Goal: Information Seeking & Learning: Check status

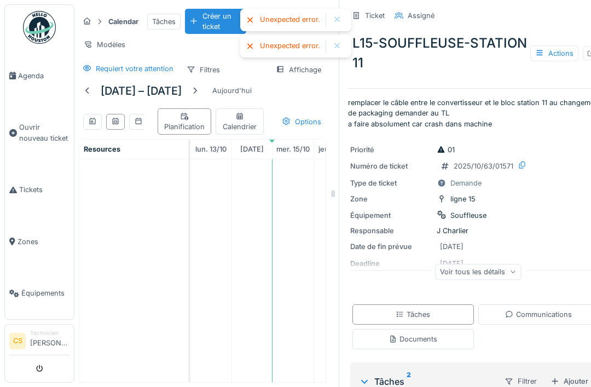
click at [35, 77] on span "Agenda" at bounding box center [43, 76] width 51 height 10
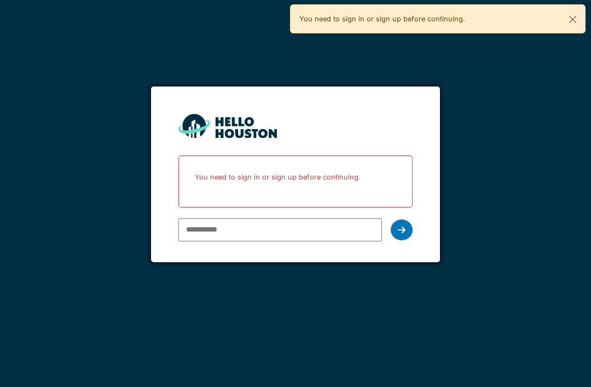
click at [338, 227] on input "email" at bounding box center [279, 229] width 203 height 23
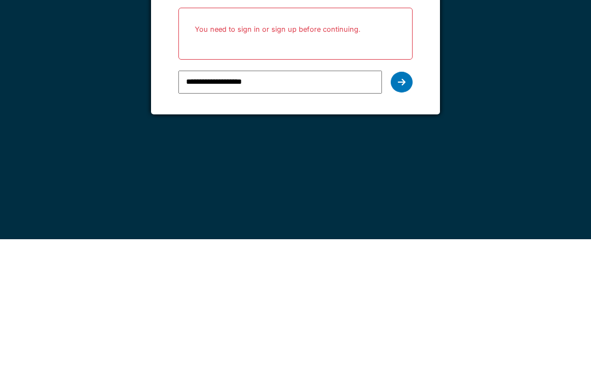
type input "**********"
click at [403, 220] on div at bounding box center [402, 230] width 22 height 21
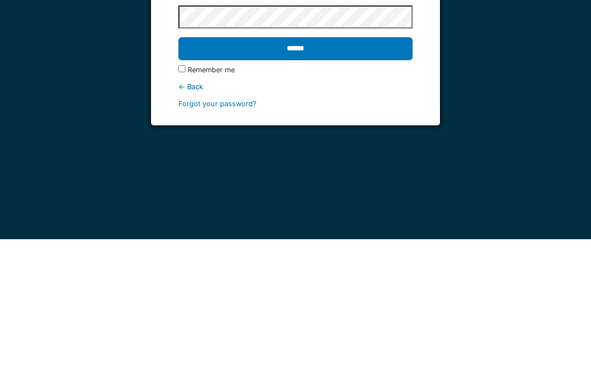
scroll to position [35, 0]
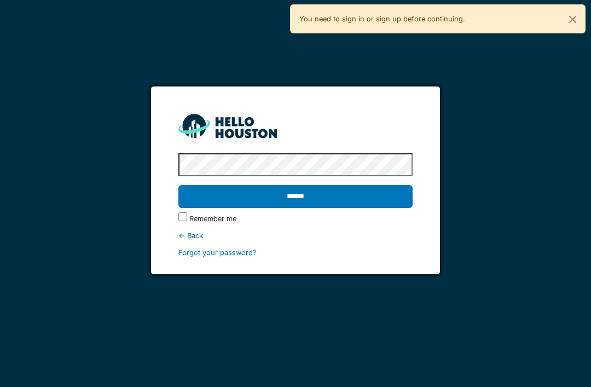
click at [295, 185] on input "******" at bounding box center [295, 196] width 234 height 23
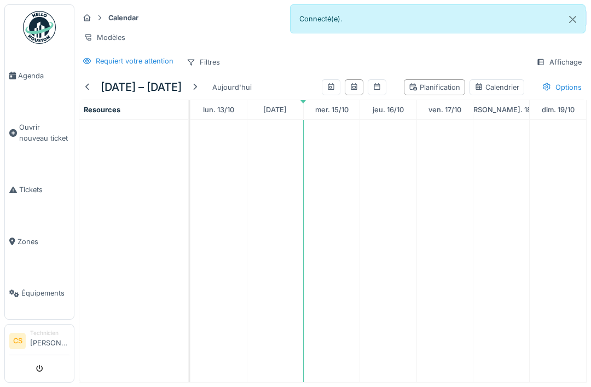
click at [36, 73] on span "Agenda" at bounding box center [43, 76] width 51 height 10
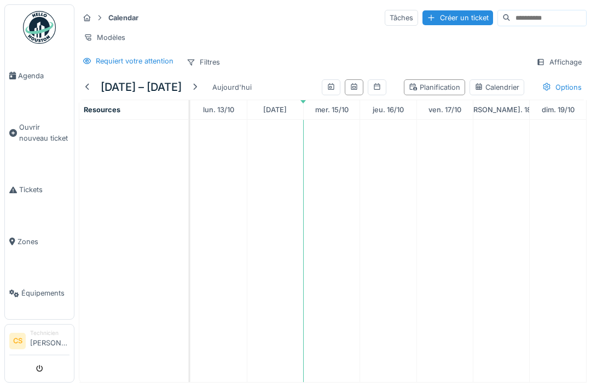
click at [27, 74] on span "Agenda" at bounding box center [43, 76] width 51 height 10
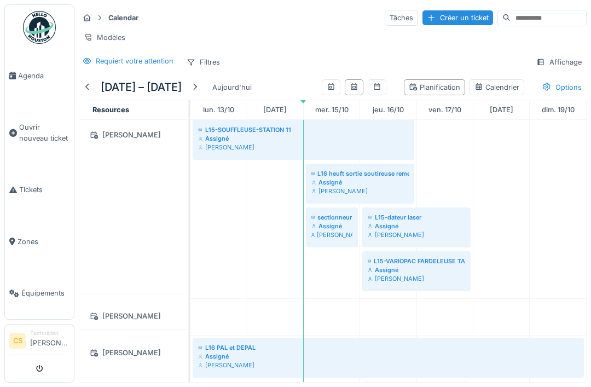
scroll to position [282, 0]
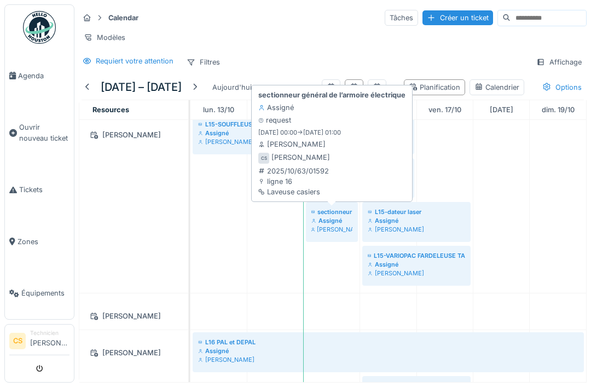
click at [348, 101] on div "sectionneur général de l’armoire électrique Assigné request 15/10/2025 00:00 ->…" at bounding box center [332, 144] width 152 height 112
click at [335, 170] on div "sectionneur général de l’armoire électrique Assigné request 15/10/2025 00:00 ->…" at bounding box center [332, 144] width 152 height 112
click at [337, 219] on link "sectionneur général de l’armoire électrique Assigné Christophe Sanfilippo" at bounding box center [332, 222] width 52 height 40
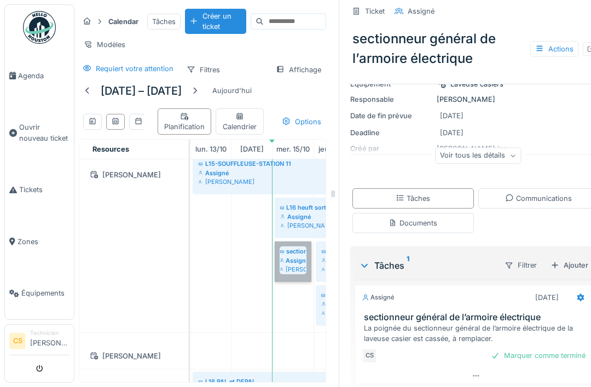
scroll to position [106, 0]
click at [513, 153] on div "Voir tous les détails" at bounding box center [478, 156] width 86 height 16
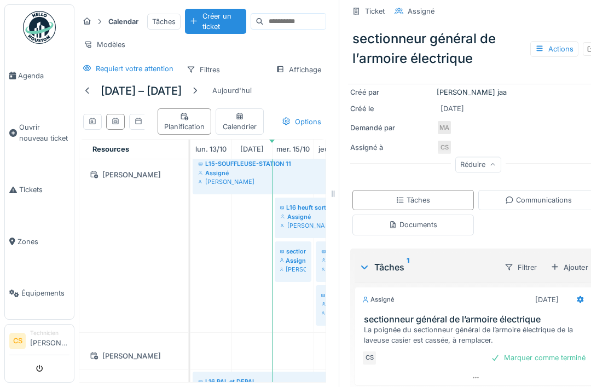
scroll to position [162, 0]
click at [199, 273] on td at bounding box center [211, 300] width 41 height 846
click at [336, 198] on icon at bounding box center [333, 194] width 10 height 8
click at [226, 256] on td at bounding box center [211, 300] width 41 height 846
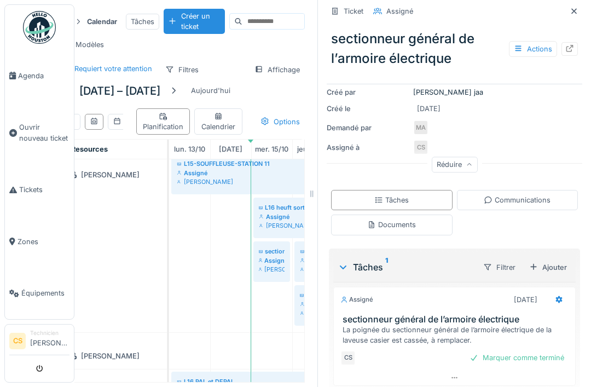
scroll to position [0, 21]
click at [574, 8] on icon at bounding box center [574, 11] width 9 height 7
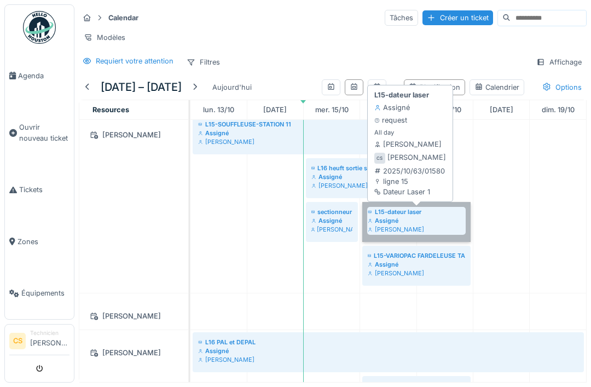
click at [439, 218] on link "L15-dateur laser Assigné Christophe Sanfilippo" at bounding box center [416, 222] width 108 height 40
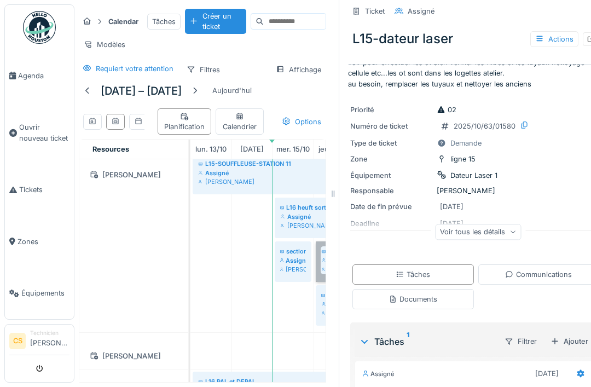
scroll to position [22, 0]
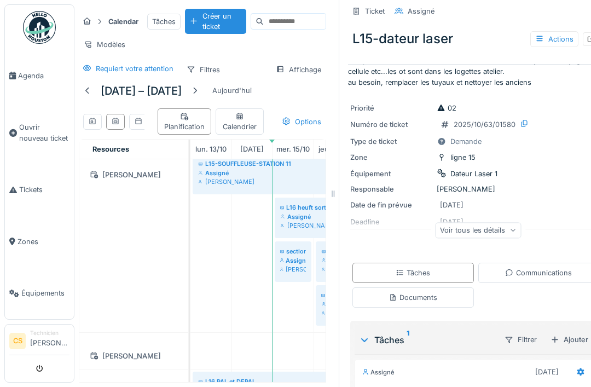
click at [511, 220] on div "Voir tous les détails" at bounding box center [478, 232] width 256 height 35
click at [500, 228] on div "Voir tous les détails" at bounding box center [478, 230] width 86 height 16
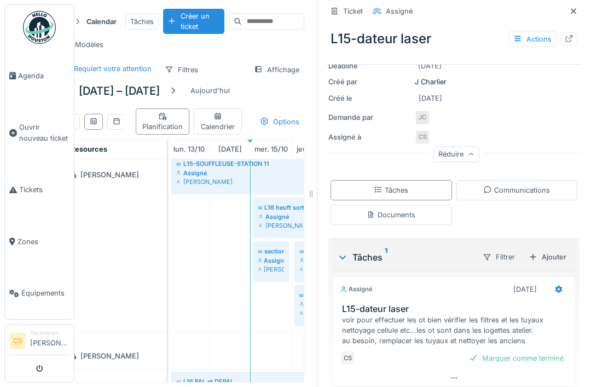
scroll to position [0, 21]
click at [575, 8] on icon at bounding box center [574, 11] width 9 height 7
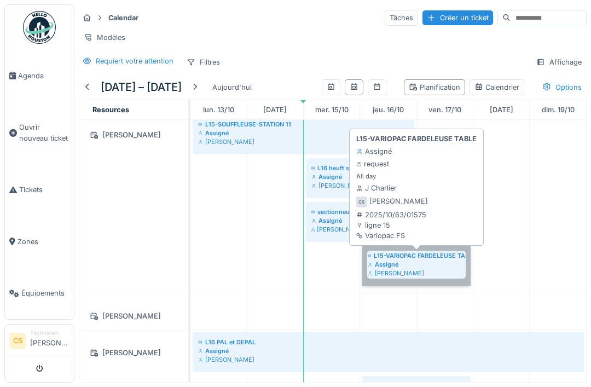
click at [400, 258] on link "L15-VARIOPAC FARDELEUSE TABLE Assigné Christophe Sanfilippo" at bounding box center [416, 266] width 108 height 40
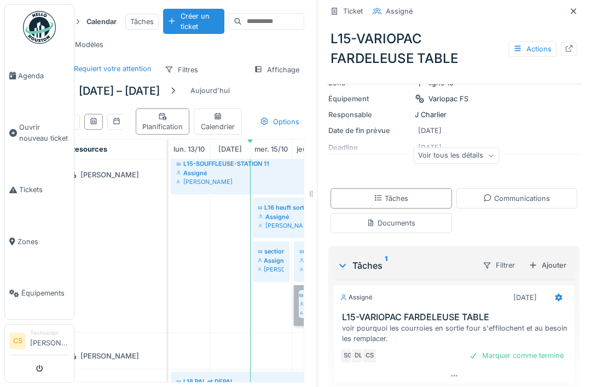
scroll to position [0, 21]
click at [574, 8] on icon at bounding box center [574, 11] width 9 height 7
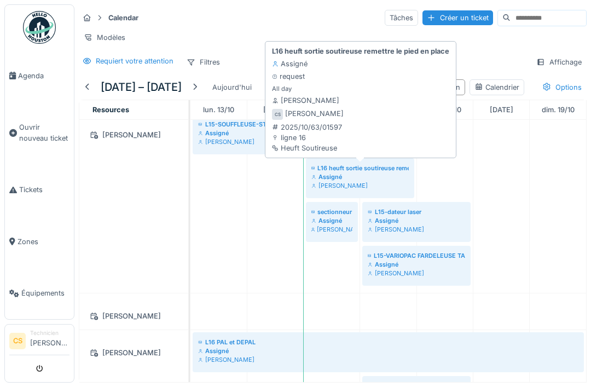
click at [366, 106] on div "L16 heuft sortie soutireuse remettre le pied en place Assigné request All day S…" at bounding box center [361, 100] width 182 height 112
click at [390, 177] on link "L16 heuft sortie soutireuse remettre le pied en place Assigné Christophe Sanfil…" at bounding box center [360, 178] width 108 height 40
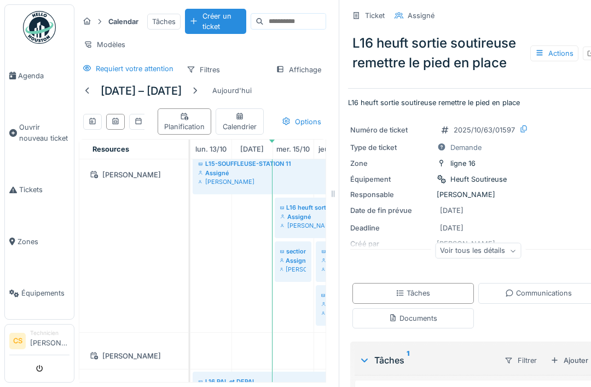
click at [509, 250] on div "Voir tous les détails" at bounding box center [478, 251] width 86 height 16
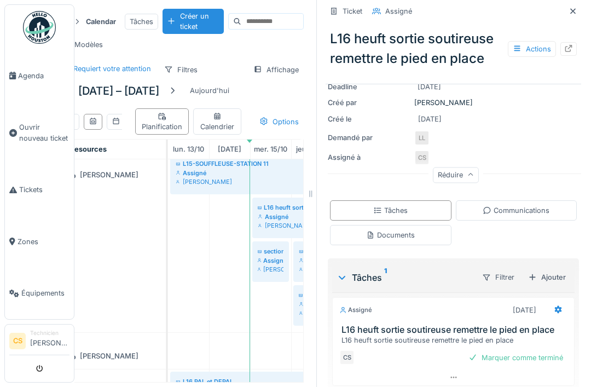
scroll to position [0, 21]
click at [574, 8] on icon at bounding box center [574, 11] width 9 height 7
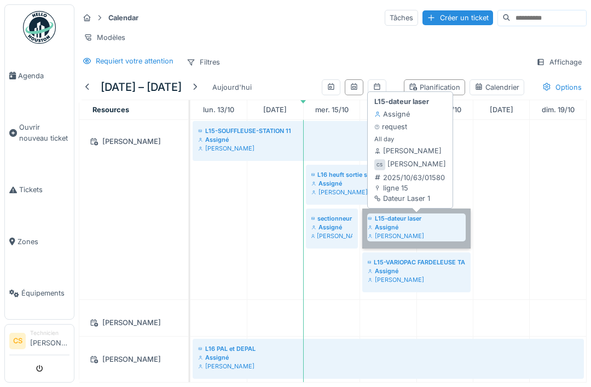
click at [430, 224] on link "L15-dateur laser Assigné Christophe Sanfilippo" at bounding box center [416, 229] width 108 height 40
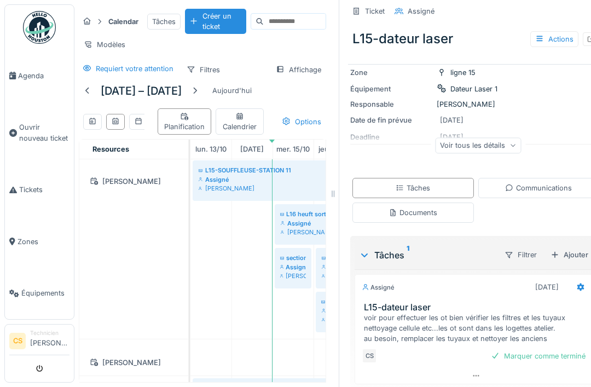
click at [547, 311] on h3 "L15-dateur laser" at bounding box center [478, 307] width 228 height 10
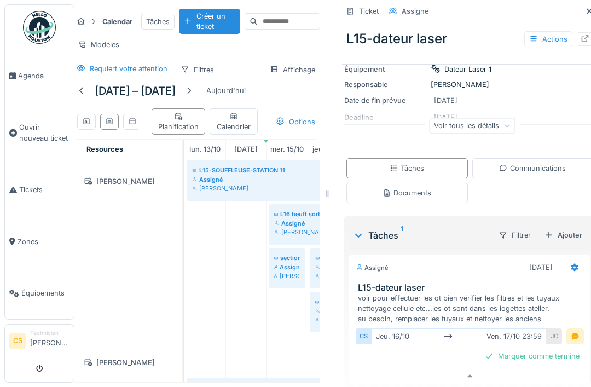
click at [521, 293] on div "voir pour effectuer les ot bien vérifier les filtres et les tuyaux nettoyage ce…" at bounding box center [472, 309] width 228 height 32
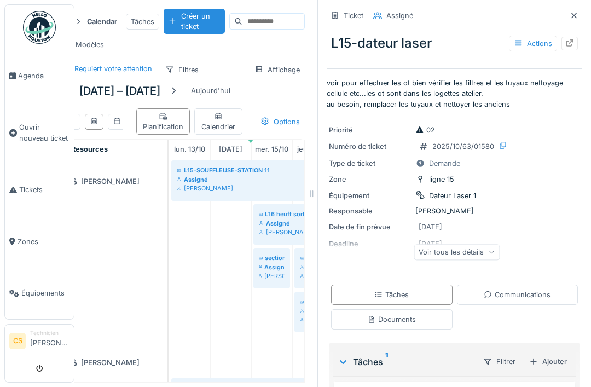
click at [529, 158] on div "Type de ticket Demande" at bounding box center [454, 163] width 251 height 11
click at [191, 241] on td at bounding box center [189, 307] width 41 height 846
click at [214, 24] on div "Calendar Tâches Créer un ticket Modèles Requiert votre attention Filtres Affich…" at bounding box center [181, 43] width 256 height 78
click at [189, 223] on td at bounding box center [189, 307] width 41 height 846
click at [189, 222] on td at bounding box center [189, 307] width 41 height 846
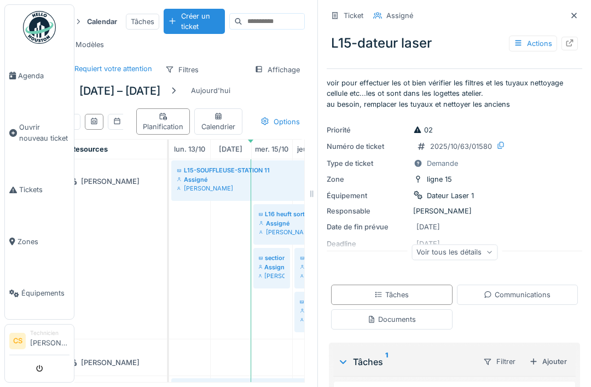
click at [209, 205] on td at bounding box center [189, 307] width 41 height 846
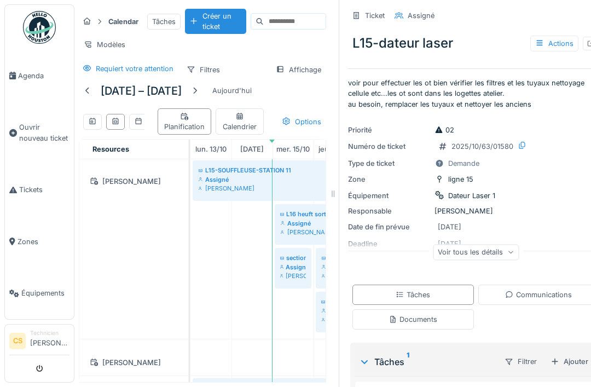
click at [237, 275] on td at bounding box center [252, 307] width 41 height 846
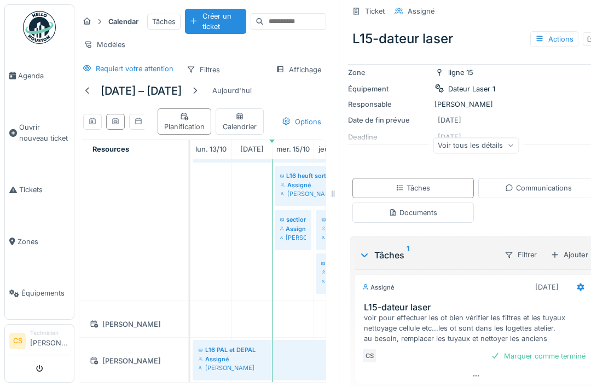
scroll to position [325, 0]
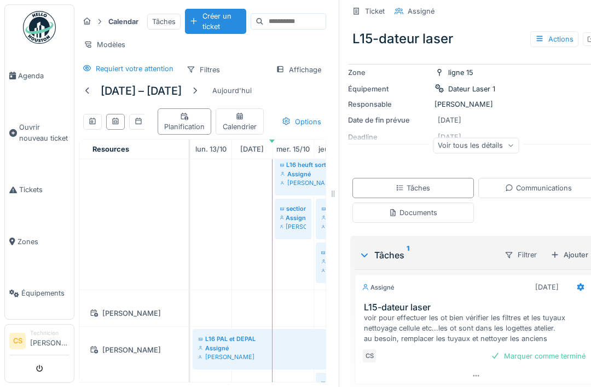
click at [24, 84] on link "Agenda" at bounding box center [39, 76] width 69 height 52
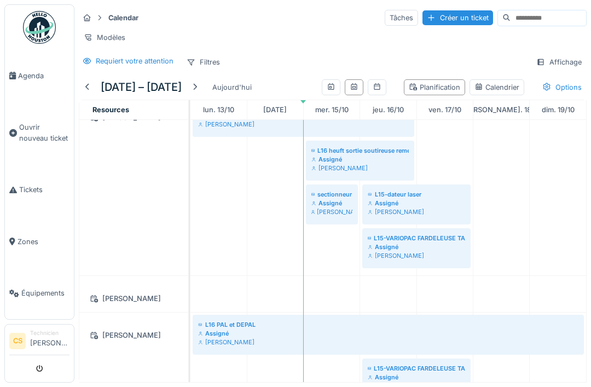
scroll to position [284, 0]
